Goal: Entertainment & Leisure: Consume media (video, audio)

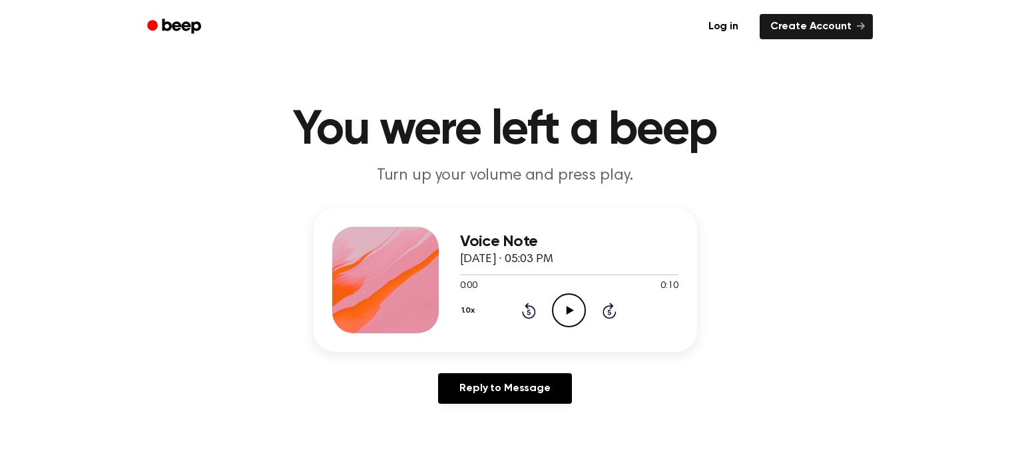
click at [557, 312] on icon "Play Audio" at bounding box center [569, 311] width 34 height 34
click at [564, 311] on icon "Pause Audio" at bounding box center [569, 311] width 34 height 34
click at [560, 310] on icon "Play Audio" at bounding box center [569, 311] width 34 height 34
click at [559, 306] on icon "Play Audio" at bounding box center [569, 311] width 34 height 34
click at [559, 306] on icon "Pause Audio" at bounding box center [569, 311] width 34 height 34
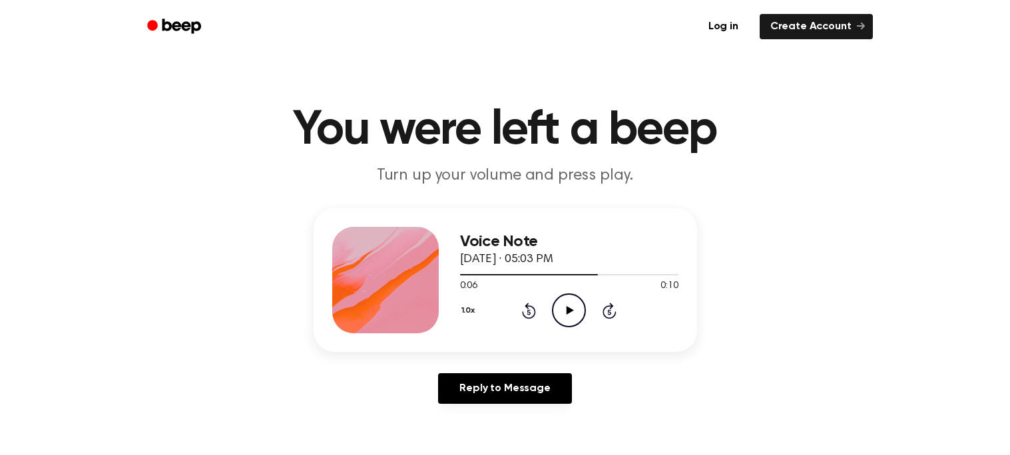
click at [559, 306] on icon "Play Audio" at bounding box center [569, 311] width 34 height 34
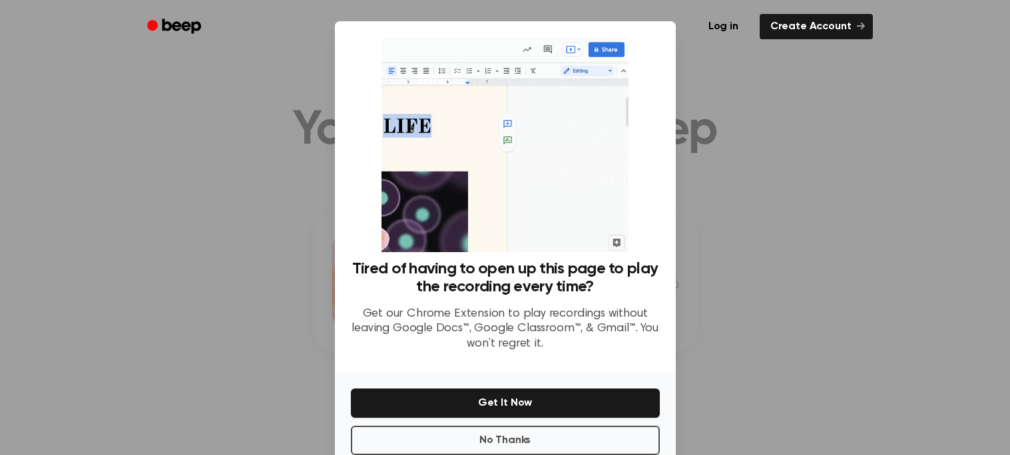
click at [861, 90] on div at bounding box center [505, 227] width 1010 height 455
click at [691, 85] on div at bounding box center [505, 227] width 1010 height 455
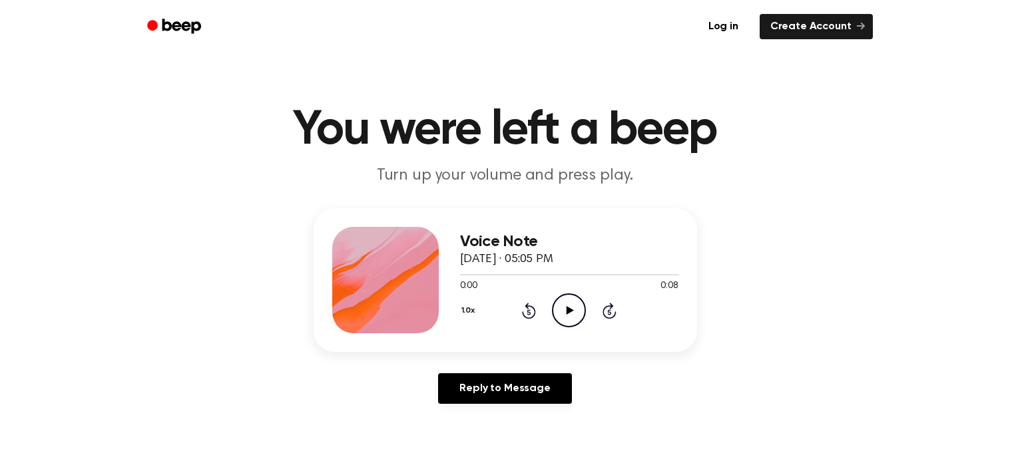
click at [573, 307] on icon "Play Audio" at bounding box center [569, 311] width 34 height 34
click at [565, 317] on icon "Pause Audio" at bounding box center [569, 311] width 34 height 34
click at [568, 312] on icon at bounding box center [570, 310] width 7 height 9
click at [569, 317] on icon "Pause Audio" at bounding box center [569, 311] width 34 height 34
click at [577, 320] on icon "Play Audio" at bounding box center [569, 311] width 34 height 34
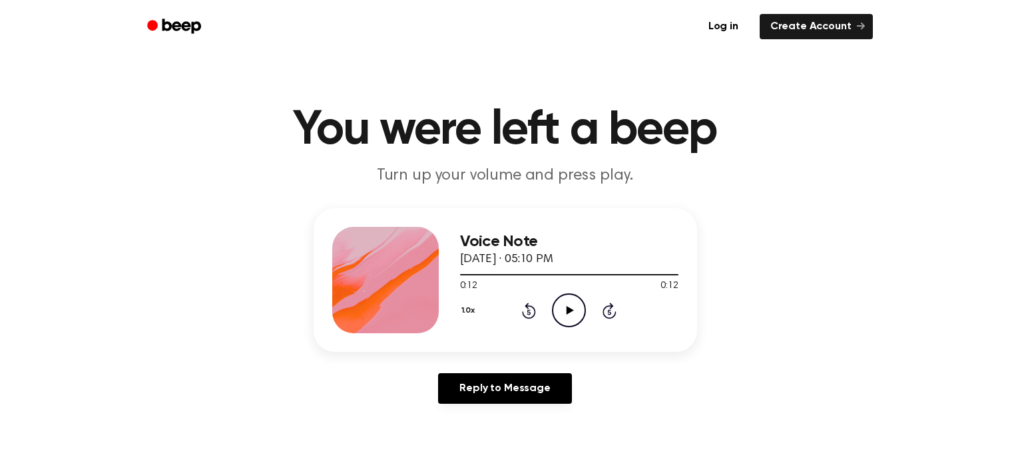
click at [577, 320] on icon "Play Audio" at bounding box center [569, 311] width 34 height 34
click at [565, 317] on icon "Play Audio" at bounding box center [569, 311] width 34 height 34
click at [559, 294] on icon "Play Audio" at bounding box center [569, 311] width 34 height 34
click at [569, 308] on icon "Pause Audio" at bounding box center [569, 311] width 34 height 34
click at [571, 314] on icon "Play Audio" at bounding box center [569, 311] width 34 height 34
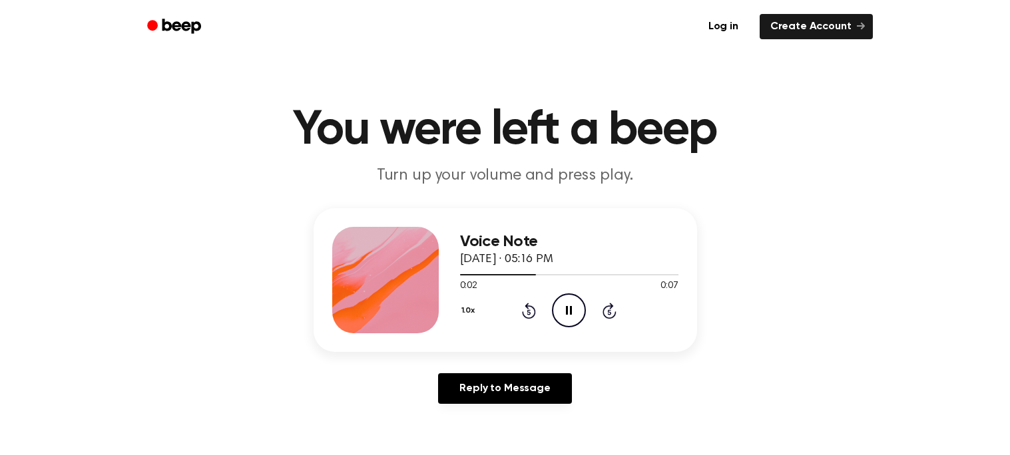
click at [571, 314] on icon at bounding box center [569, 310] width 6 height 9
click at [553, 312] on circle at bounding box center [569, 310] width 33 height 33
click at [567, 322] on icon "Play Audio" at bounding box center [569, 311] width 34 height 34
click at [576, 317] on icon "Play Audio" at bounding box center [569, 311] width 34 height 34
click at [573, 313] on icon "Play Audio" at bounding box center [569, 311] width 34 height 34
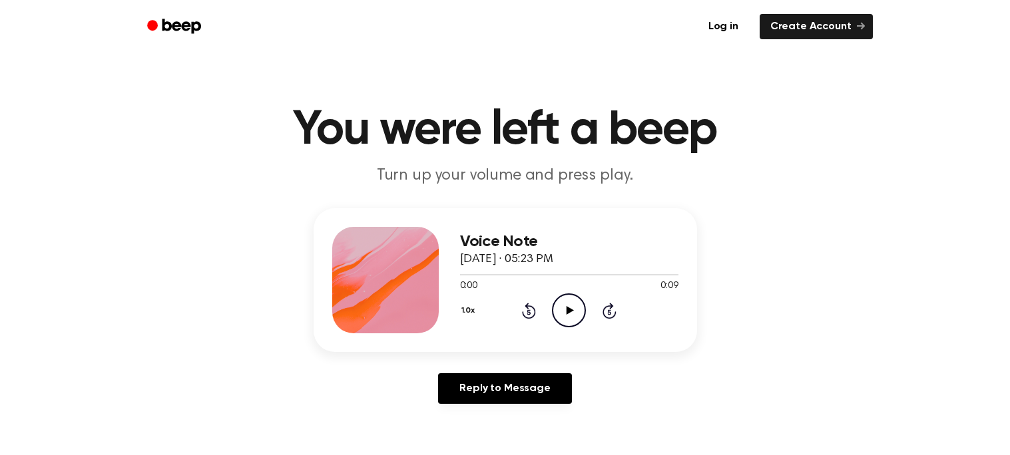
click at [576, 319] on icon "Play Audio" at bounding box center [569, 311] width 34 height 34
click at [574, 311] on icon "Play Audio" at bounding box center [569, 311] width 34 height 34
click at [560, 308] on icon "Play Audio" at bounding box center [569, 311] width 34 height 34
click at [572, 310] on icon at bounding box center [570, 310] width 7 height 9
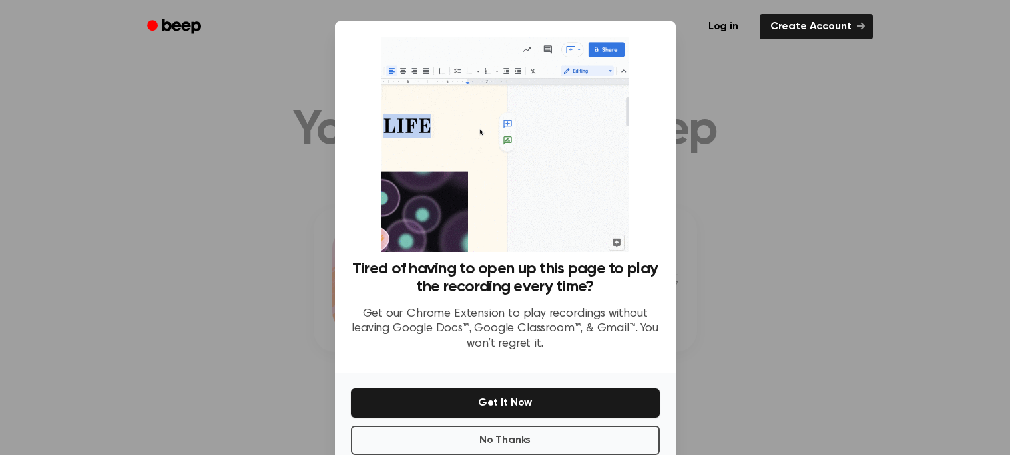
click at [777, 73] on div at bounding box center [505, 227] width 1010 height 455
click at [609, 433] on button "No Thanks" at bounding box center [505, 440] width 309 height 29
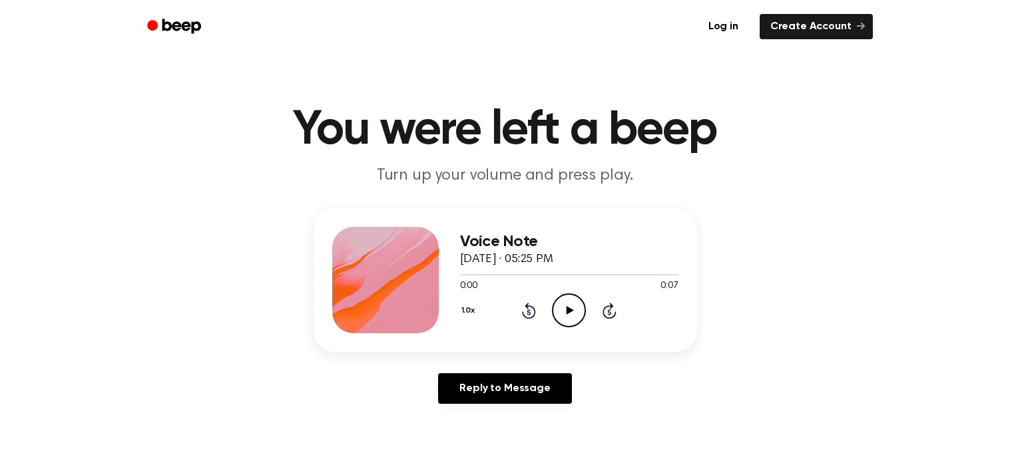
click at [558, 326] on icon "Play Audio" at bounding box center [569, 311] width 34 height 34
click at [565, 319] on icon "Play Audio" at bounding box center [569, 311] width 34 height 34
click at [501, 382] on link "Reply to Message" at bounding box center [504, 388] width 133 height 31
click at [573, 315] on icon "Play Audio" at bounding box center [569, 311] width 34 height 34
click at [569, 297] on icon "Play Audio" at bounding box center [569, 311] width 34 height 34
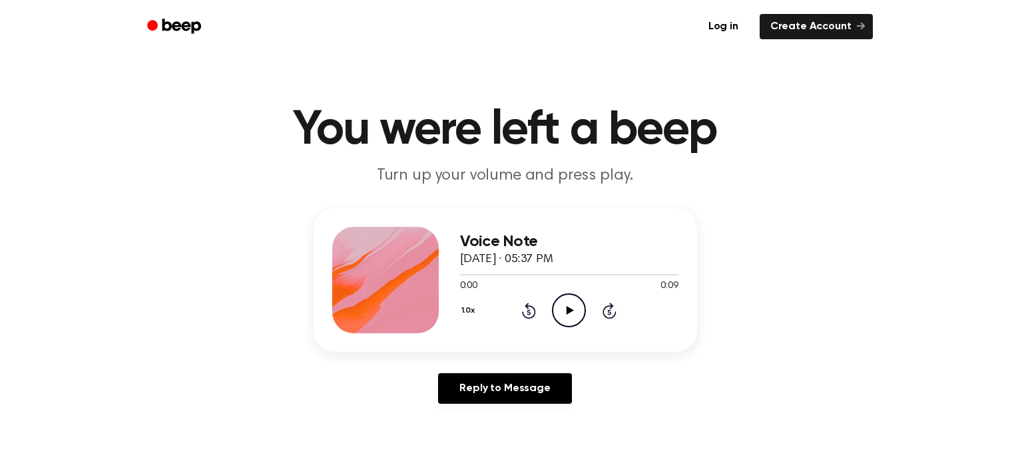
click at [581, 301] on icon "Play Audio" at bounding box center [569, 311] width 34 height 34
click at [564, 301] on icon "Play Audio" at bounding box center [569, 311] width 34 height 34
click at [571, 316] on icon "Play Audio" at bounding box center [569, 311] width 34 height 34
click at [571, 316] on icon "Pause Audio" at bounding box center [569, 311] width 34 height 34
click at [557, 324] on icon "Play Audio" at bounding box center [569, 311] width 34 height 34
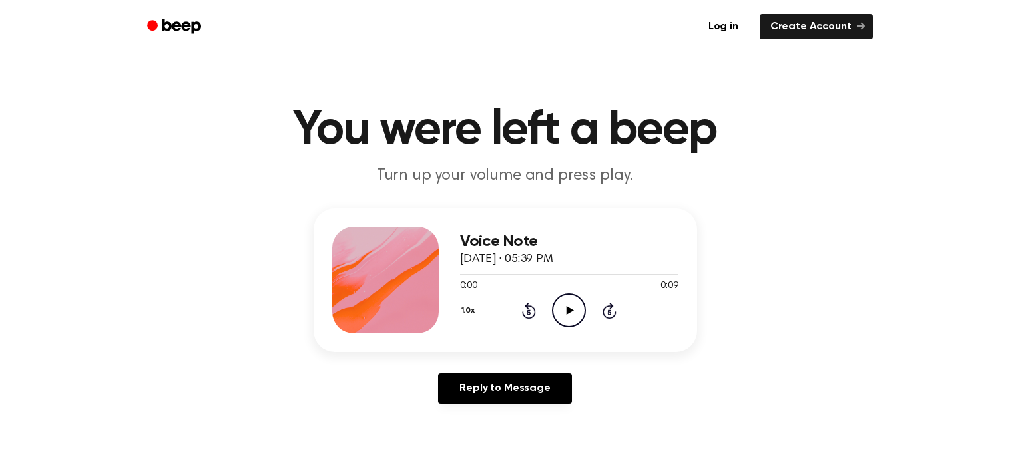
click at [553, 308] on circle at bounding box center [569, 310] width 33 height 33
click at [555, 317] on icon "Play Audio" at bounding box center [569, 311] width 34 height 34
click at [564, 322] on icon "Play Audio" at bounding box center [569, 311] width 34 height 34
